Goal: Task Accomplishment & Management: Complete application form

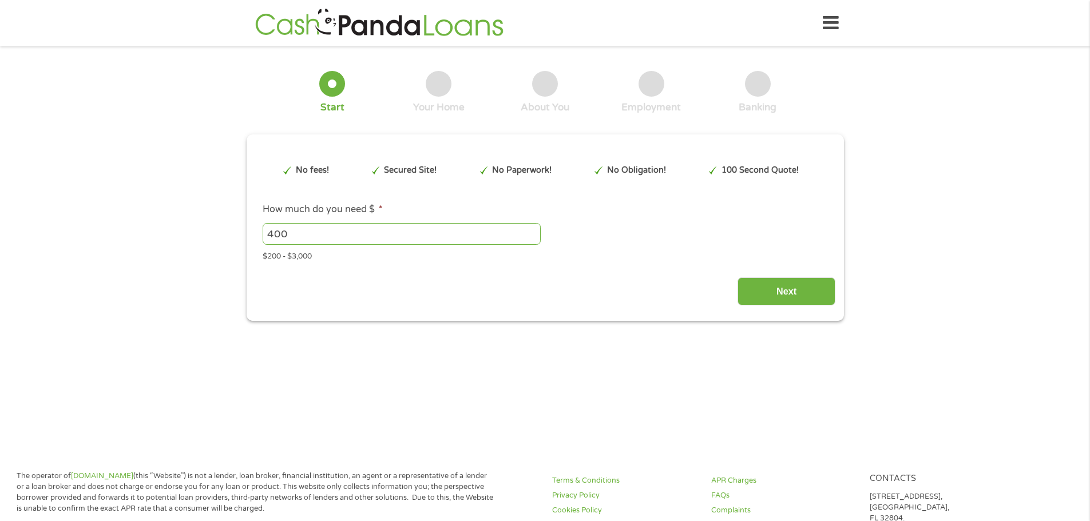
click at [514, 283] on div "Next" at bounding box center [545, 287] width 581 height 36
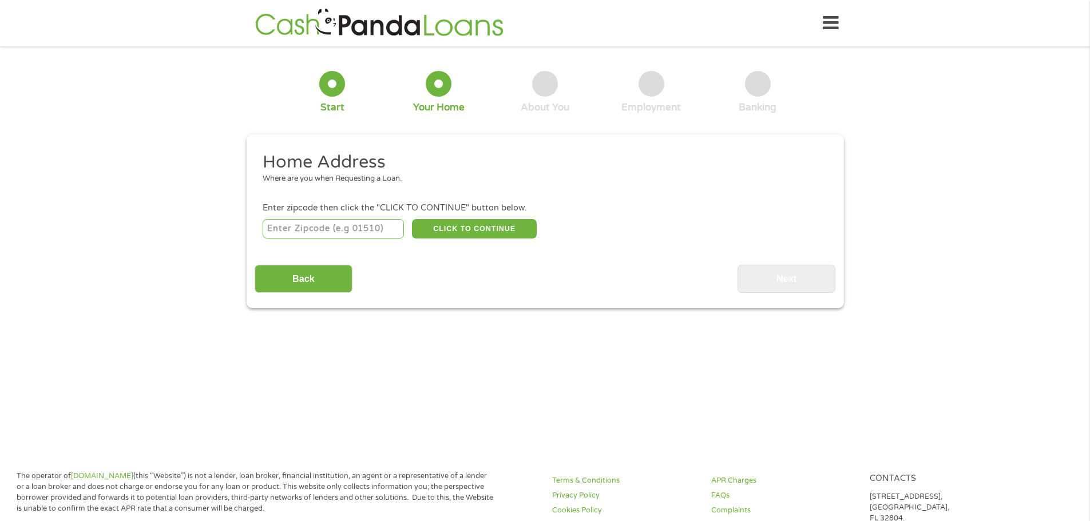
click at [346, 228] on input "number" at bounding box center [333, 228] width 141 height 19
type input "33054"
click at [489, 227] on button "CLICK TO CONTINUE" at bounding box center [474, 228] width 125 height 19
type input "33054"
type input "Opa Locka"
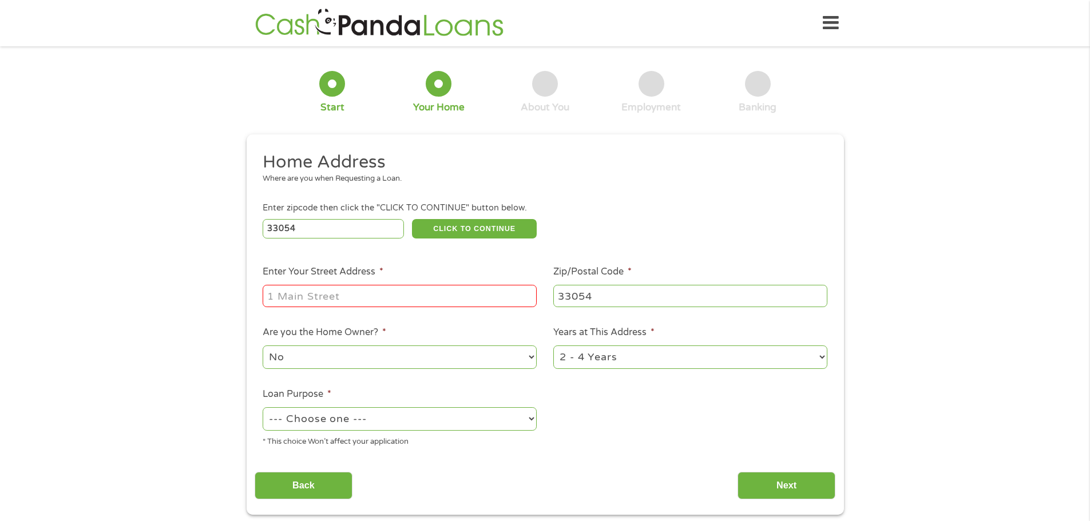
click at [343, 303] on input "Enter Your Street Address *" at bounding box center [400, 296] width 274 height 22
type input "[STREET_ADDRESS]"
click at [596, 355] on select "1 Year or less 1 - 2 Years 2 - 4 Years Over 4 Years" at bounding box center [690, 357] width 274 height 23
select select "60months"
click at [553, 346] on select "1 Year or less 1 - 2 Years 2 - 4 Years Over 4 Years" at bounding box center [690, 357] width 274 height 23
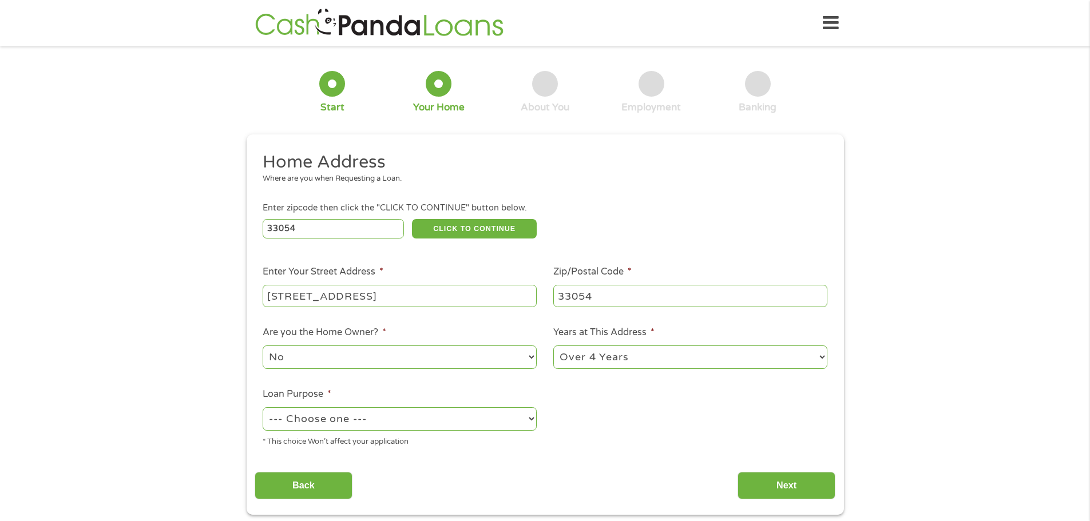
click at [434, 425] on select "--- Choose one --- Pay Bills Debt Consolidation Home Improvement Major Purchase…" at bounding box center [400, 418] width 274 height 23
select select "shorttermcash"
click at [263, 407] on select "--- Choose one --- Pay Bills Debt Consolidation Home Improvement Major Purchase…" at bounding box center [400, 418] width 274 height 23
click at [784, 488] on input "Next" at bounding box center [787, 486] width 98 height 28
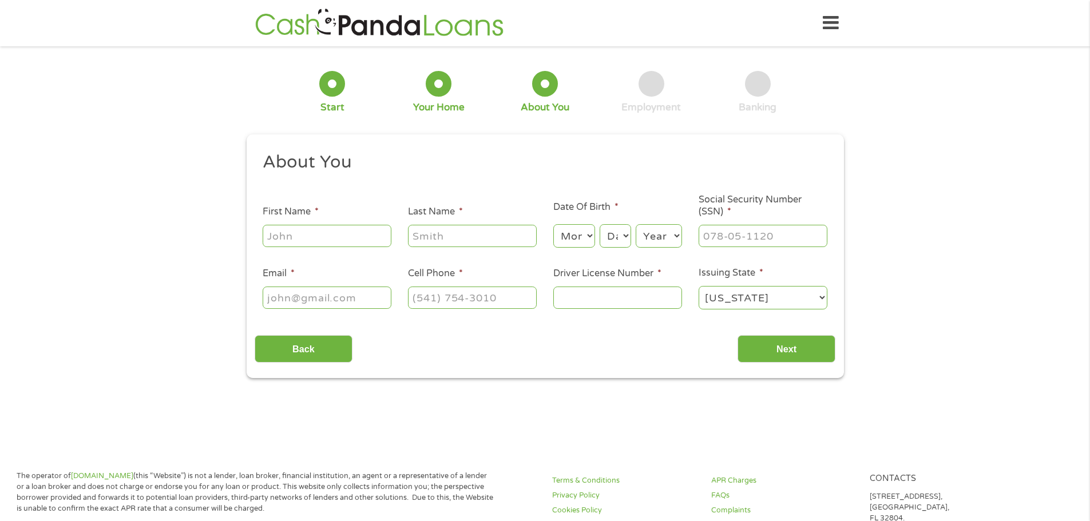
scroll to position [5, 5]
click at [284, 237] on input "First Name *" at bounding box center [327, 236] width 129 height 22
type input "[PERSON_NAME]"
type input "[EMAIL_ADDRESS][DOMAIN_NAME]"
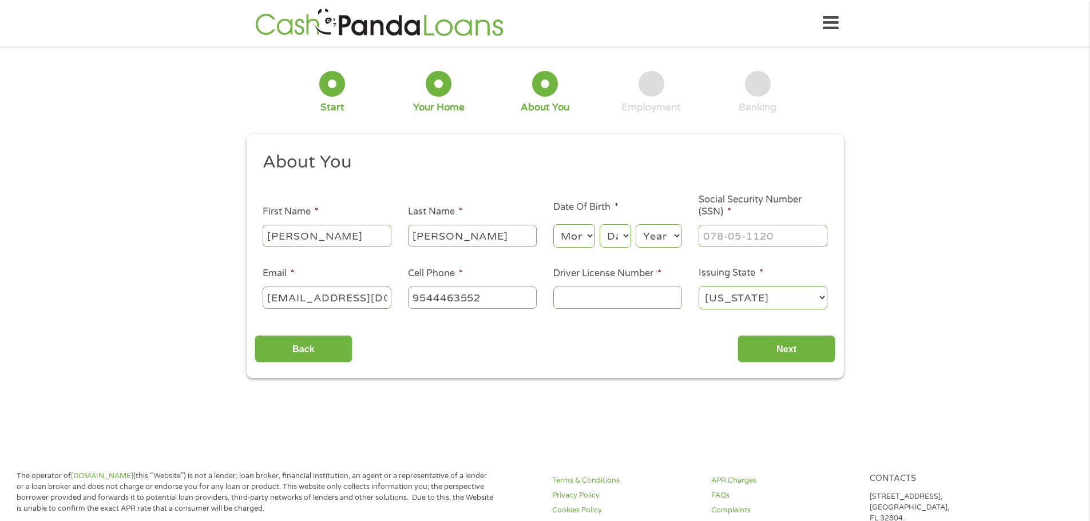
type input "[PHONE_NUMBER]"
drag, startPoint x: 474, startPoint y: 239, endPoint x: 372, endPoint y: 237, distance: 102.4
click at [372, 237] on ul "About You This field is hidden when viewing the form Title * --- Choose one ---…" at bounding box center [545, 235] width 581 height 169
type input "[PERSON_NAME]"
click at [591, 239] on select "Month 1 2 3 4 5 6 7 8 9 10 11 12" at bounding box center [574, 235] width 42 height 23
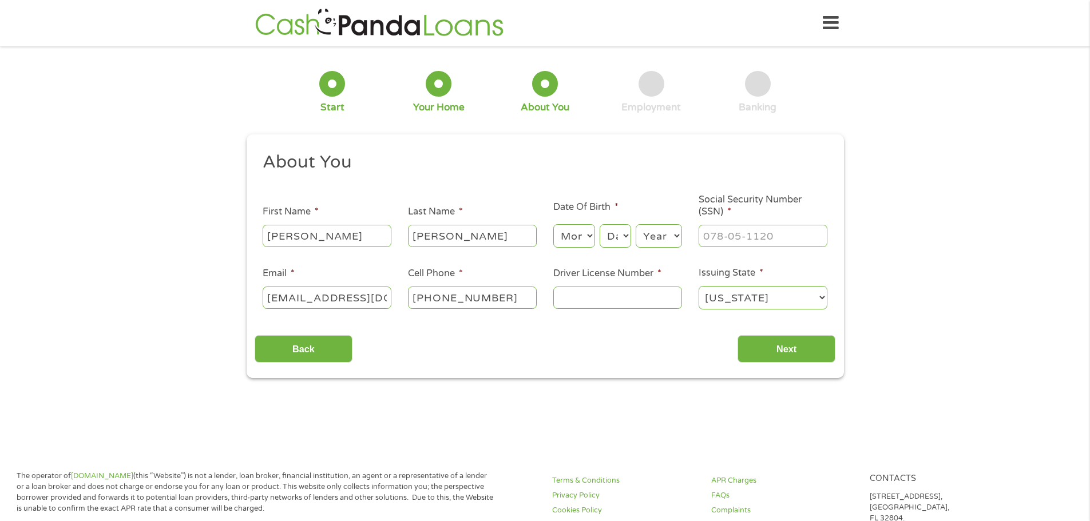
select select "10"
click at [553, 224] on select "Month 1 2 3 4 5 6 7 8 9 10 11 12" at bounding box center [574, 235] width 42 height 23
click at [624, 237] on select "Day 1 2 3 4 5 6 7 8 9 10 11 12 13 14 15 16 17 18 19 20 21 22 23 24 25 26 27 28 …" at bounding box center [615, 235] width 31 height 23
select select "1"
click at [600, 224] on select "Day 1 2 3 4 5 6 7 8 9 10 11 12 13 14 15 16 17 18 19 20 21 22 23 24 25 26 27 28 …" at bounding box center [615, 235] width 31 height 23
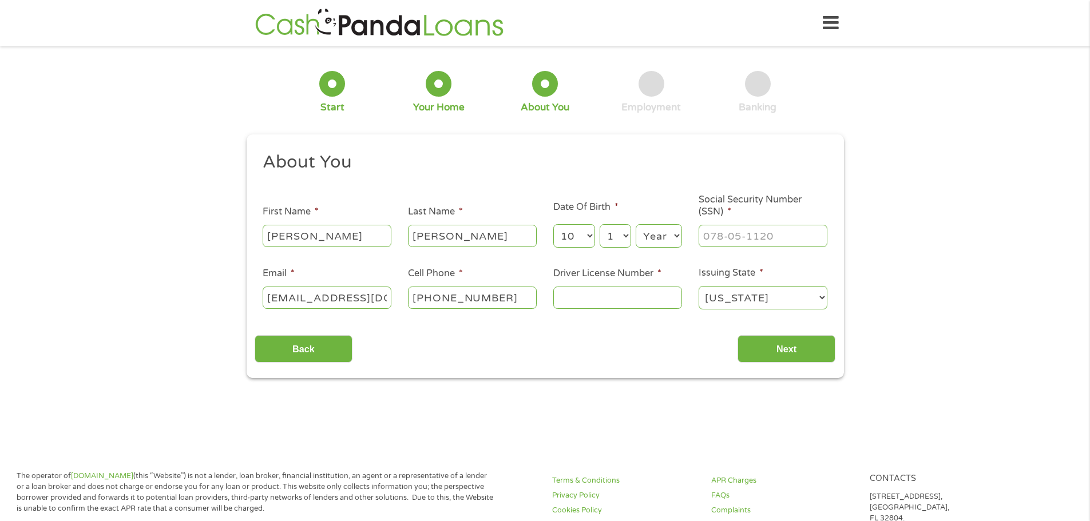
click at [678, 241] on select "Year [DATE] 2006 2005 2004 2003 2002 2001 2000 1999 1998 1997 1996 1995 1994 19…" at bounding box center [659, 235] width 46 height 23
select select "1980"
click at [636, 224] on select "Year [DATE] 2006 2005 2004 2003 2002 2001 2000 1999 1998 1997 1996 1995 1994 19…" at bounding box center [659, 235] width 46 height 23
click at [732, 243] on input "___-__-____" at bounding box center [763, 236] width 129 height 22
type input "591-62-9110"
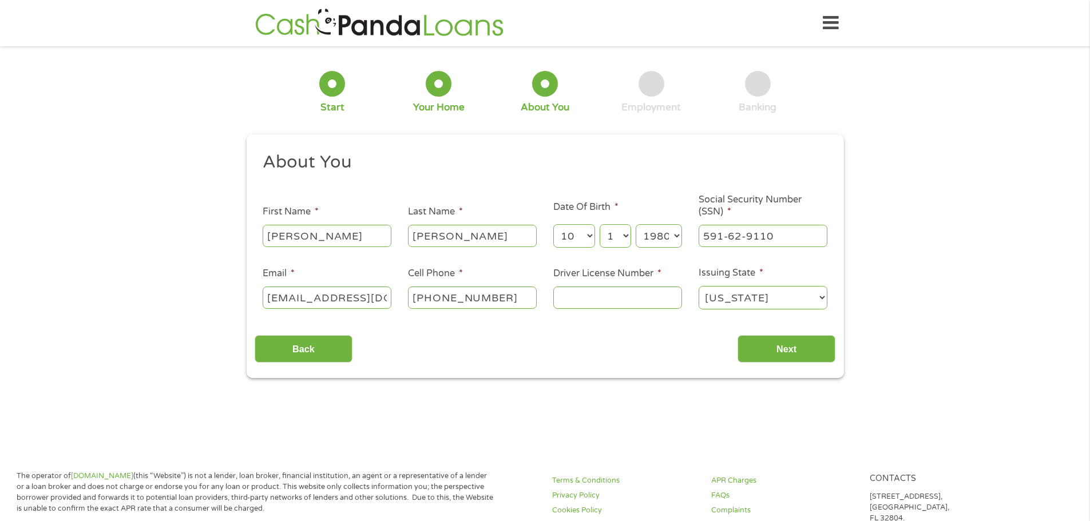
scroll to position [0, 33]
drag, startPoint x: 268, startPoint y: 294, endPoint x: 442, endPoint y: 294, distance: 173.4
click at [442, 294] on ul "About You This field is hidden when viewing the form Title * --- Choose one ---…" at bounding box center [545, 235] width 581 height 169
type input "[EMAIL_ADDRESS]..com"
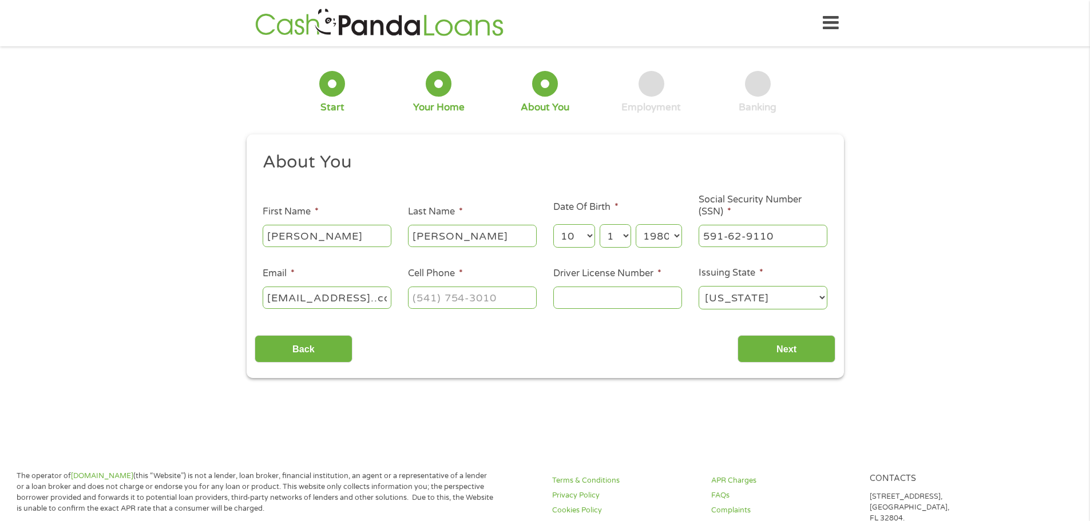
type input "wawaled@gm(954) 446-3552ail..com"
type input "(___) ___-____"
drag, startPoint x: 340, startPoint y: 296, endPoint x: 387, endPoint y: 301, distance: 46.6
click at [342, 296] on input "wawaled@gm(954) 446-3552ail..com" at bounding box center [327, 298] width 129 height 22
type input "[EMAIL_ADDRESS][DOMAIN_NAME]"
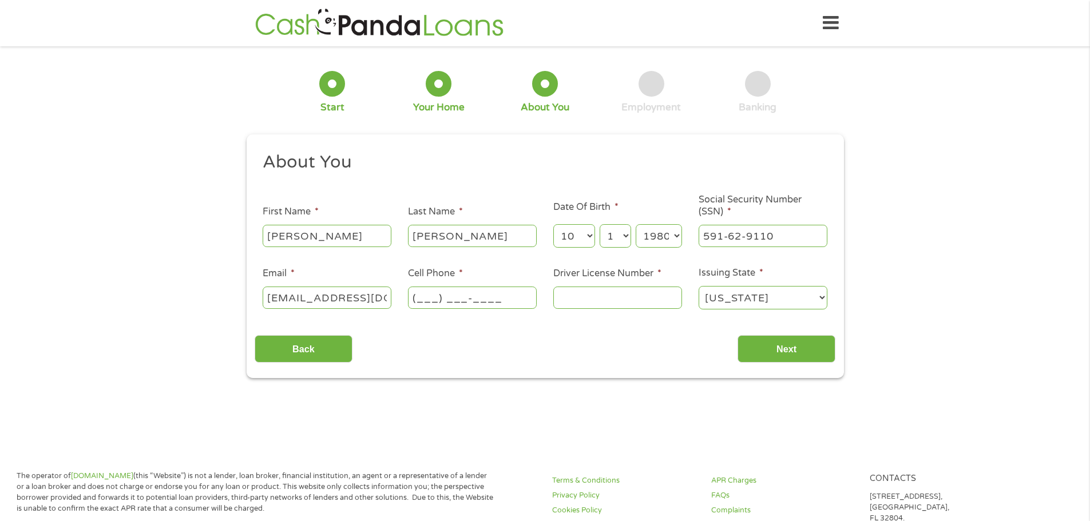
click at [429, 293] on input "(___) ___-____" at bounding box center [472, 298] width 129 height 22
type input "[PHONE_NUMBER]"
click at [574, 299] on input "Driver License Number *" at bounding box center [617, 298] width 129 height 22
type input "D226525808611"
click at [800, 350] on input "Next" at bounding box center [787, 349] width 98 height 28
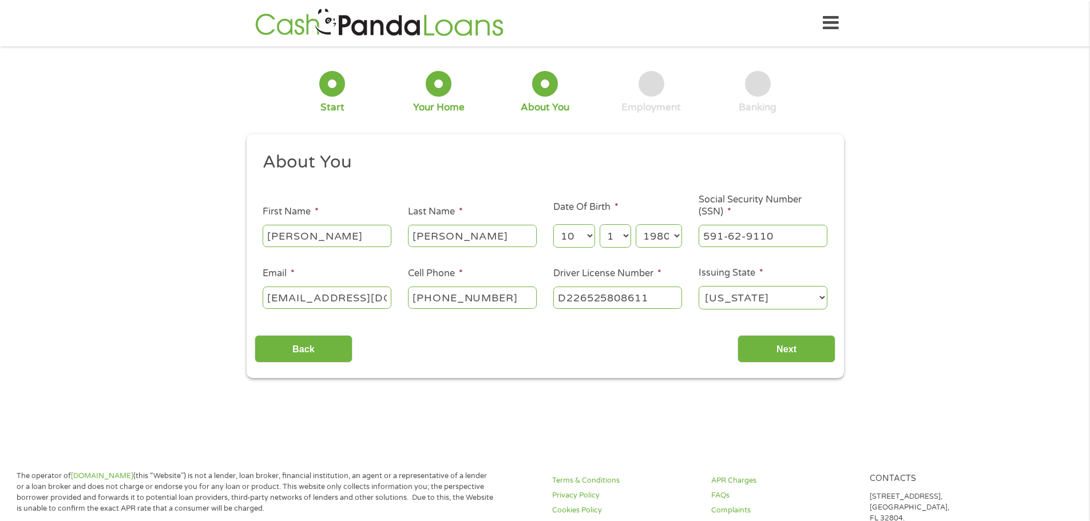
scroll to position [5, 5]
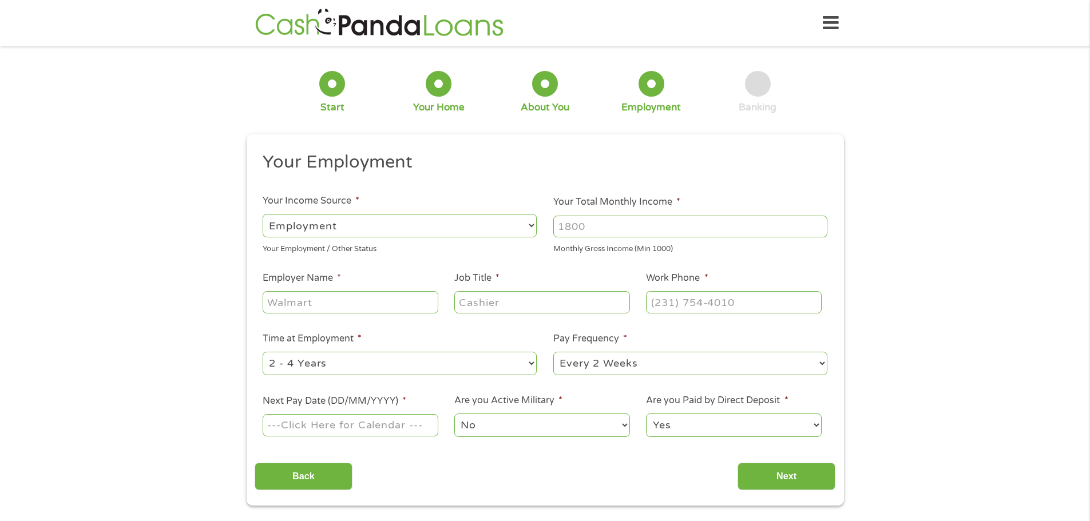
click at [594, 231] on input "Your Total Monthly Income *" at bounding box center [690, 227] width 274 height 22
click at [815, 223] on input "1000" at bounding box center [690, 227] width 274 height 22
click at [817, 219] on input "1000" at bounding box center [690, 227] width 274 height 22
drag, startPoint x: 597, startPoint y: 225, endPoint x: 522, endPoint y: 225, distance: 74.4
click at [522, 225] on ul "Your Employment Your Income Source * --- Choose one --- Employment [DEMOGRAPHIC…" at bounding box center [545, 299] width 581 height 296
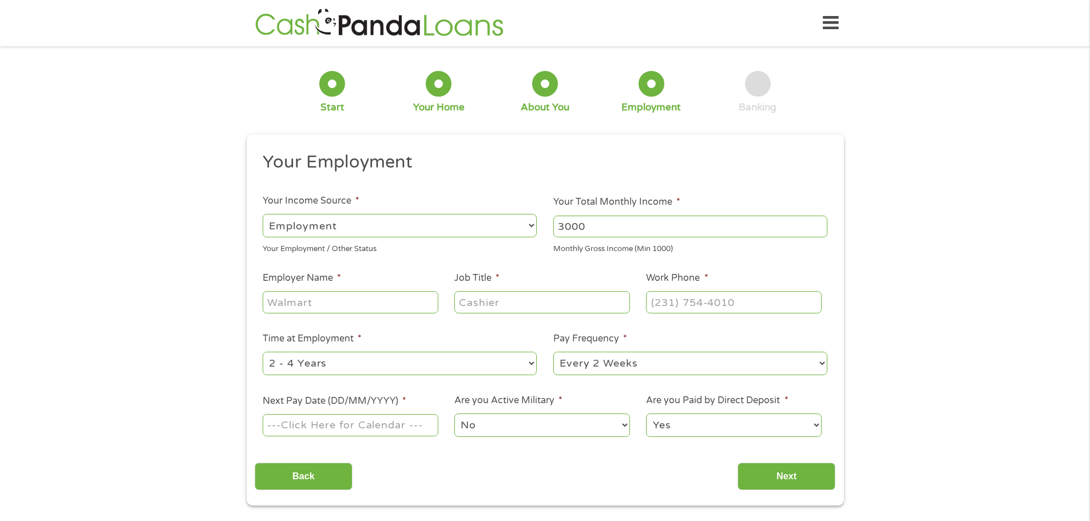
type input "3000"
click at [363, 303] on input "Employer Name *" at bounding box center [350, 302] width 175 height 22
type input "[GEOGRAPHIC_DATA]"
type input "Enrollment Assistant"
type input "[PHONE_NUMBER]"
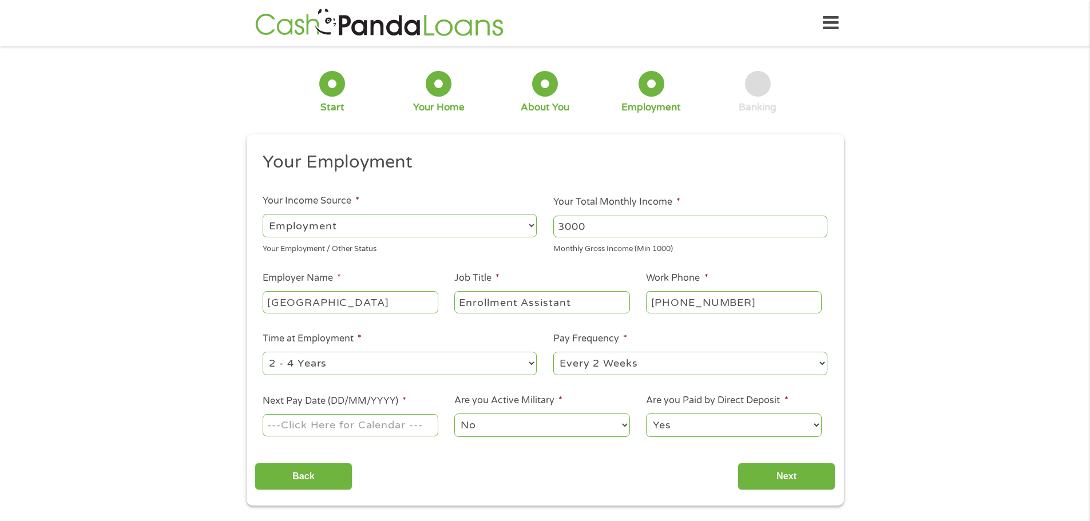
click at [493, 368] on select "--- Choose one --- 1 Year or less 1 - 2 Years 2 - 4 Years Over 4 Years" at bounding box center [400, 363] width 274 height 23
select select "60months"
click at [263, 352] on select "--- Choose one --- 1 Year or less 1 - 2 Years 2 - 4 Years Over 4 Years" at bounding box center [400, 363] width 274 height 23
click at [633, 368] on select "--- Choose one --- Every 2 Weeks Every Week Monthly Semi-Monthly" at bounding box center [690, 363] width 274 height 23
click at [553, 352] on select "--- Choose one --- Every 2 Weeks Every Week Monthly Semi-Monthly" at bounding box center [690, 363] width 274 height 23
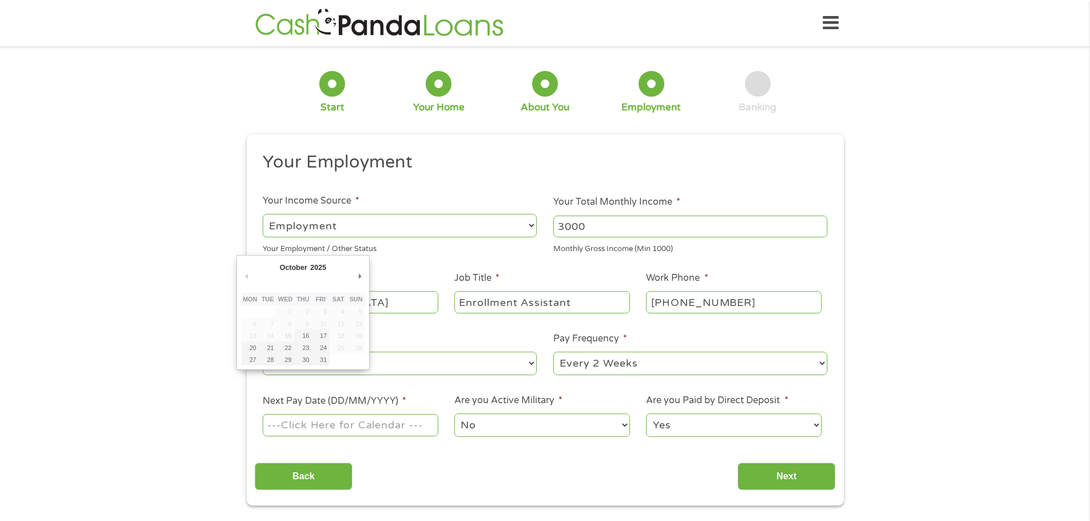
click at [387, 425] on input "Next Pay Date (DD/MM/YYYY) *" at bounding box center [350, 425] width 175 height 22
type input "[DATE]"
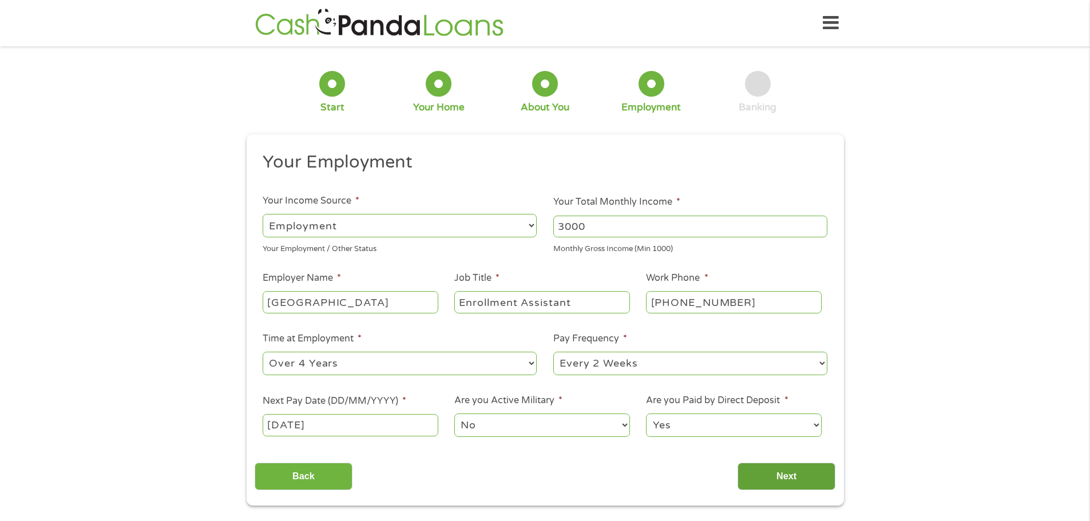
click at [752, 474] on input "Next" at bounding box center [787, 477] width 98 height 28
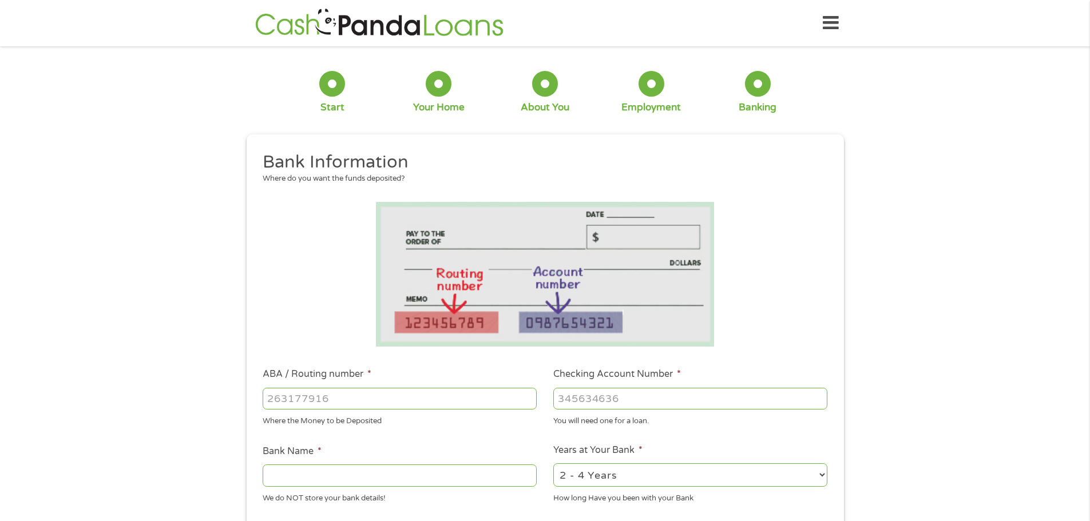
click at [344, 397] on input "ABA / Routing number *" at bounding box center [400, 399] width 274 height 22
type input "267084199"
type input "PNC BANK NA"
type input "267084199"
click at [610, 403] on input "Checking Account Number *" at bounding box center [690, 399] width 274 height 22
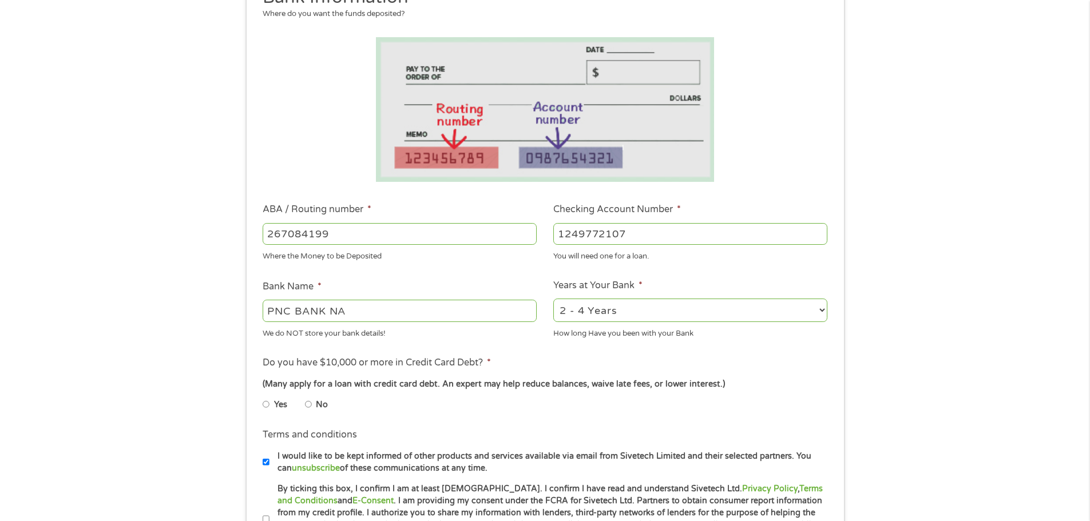
scroll to position [172, 0]
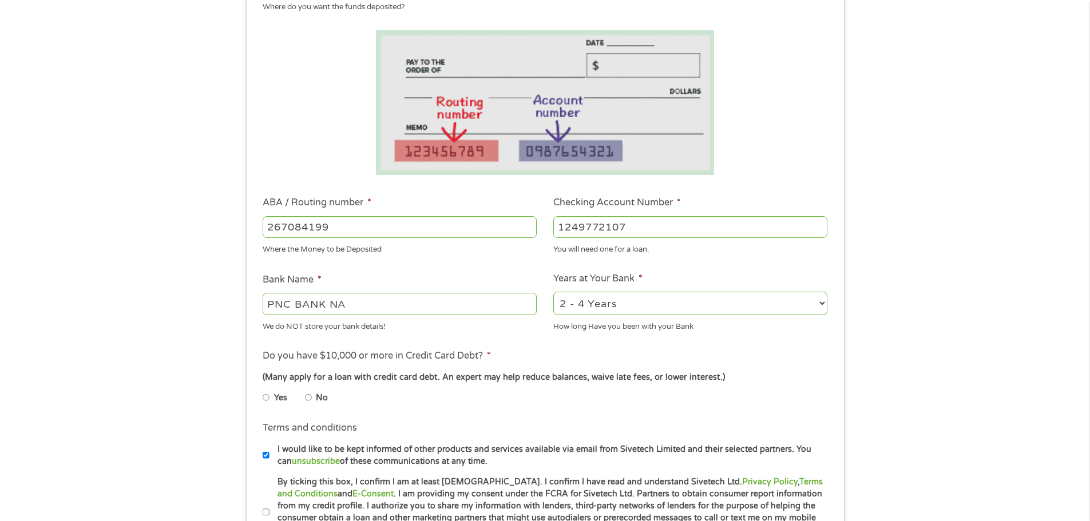
type input "1249772107"
click at [264, 396] on input "Yes" at bounding box center [266, 398] width 7 height 18
radio input "true"
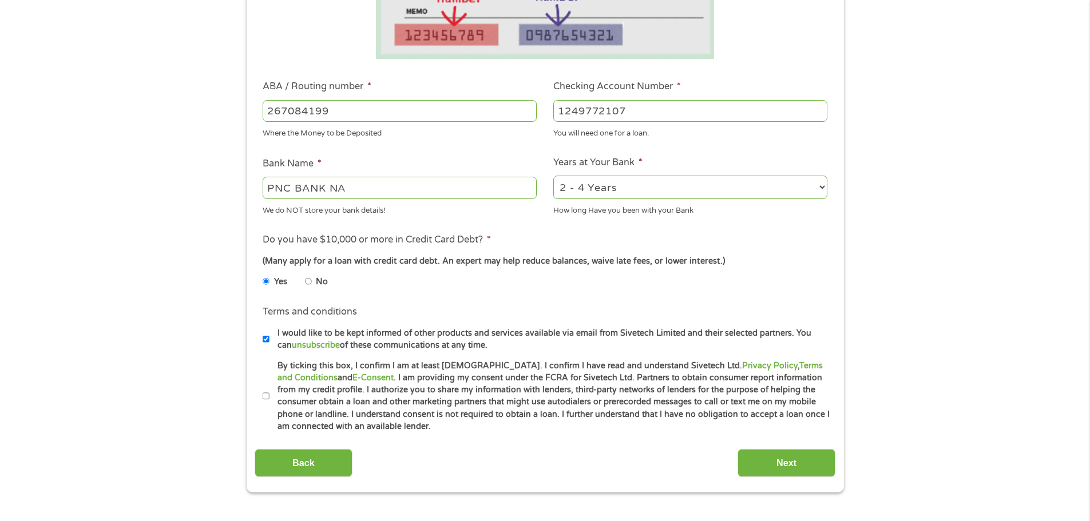
scroll to position [343, 0]
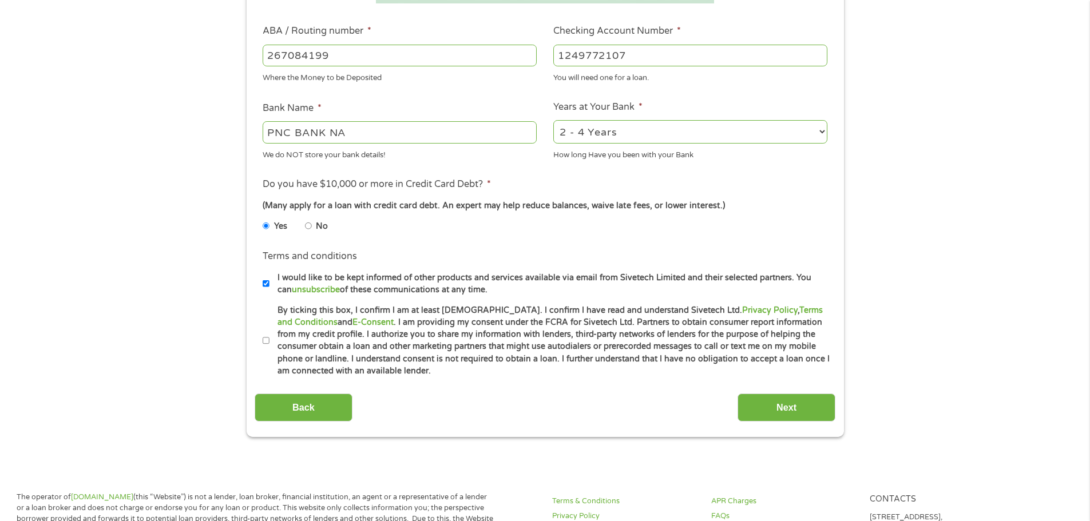
click at [266, 344] on input "By ticking this box, I confirm I am at least [DEMOGRAPHIC_DATA]. I confirm I ha…" at bounding box center [266, 341] width 7 height 18
checkbox input "true"
click at [784, 409] on input "Next" at bounding box center [787, 408] width 98 height 28
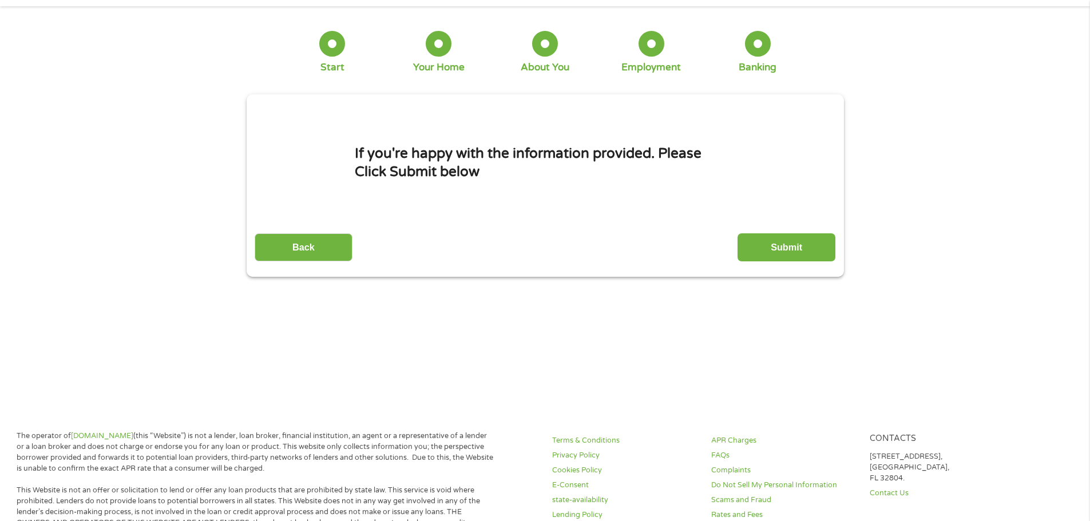
scroll to position [0, 0]
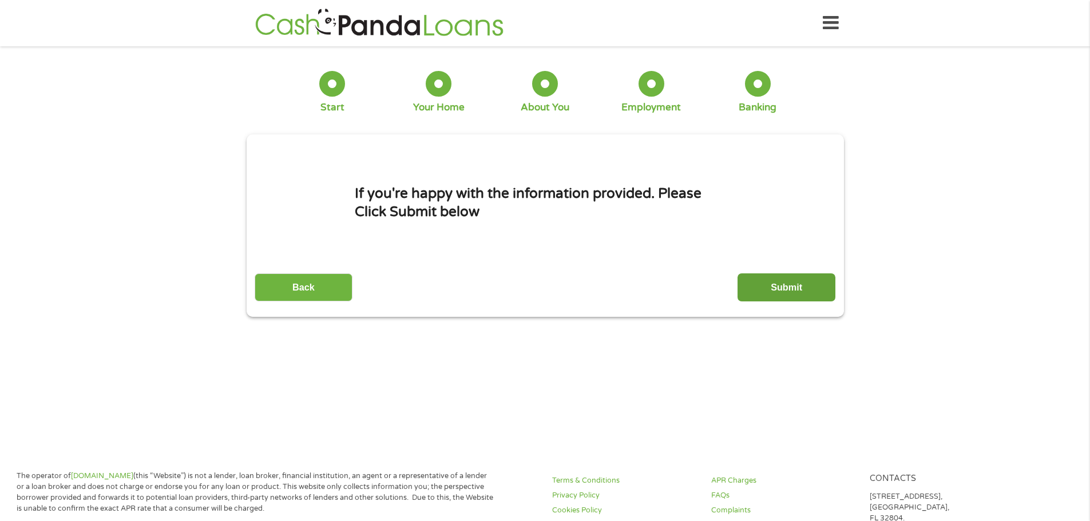
click at [797, 284] on input "Submit" at bounding box center [787, 288] width 98 height 28
